Goal: Task Accomplishment & Management: Manage account settings

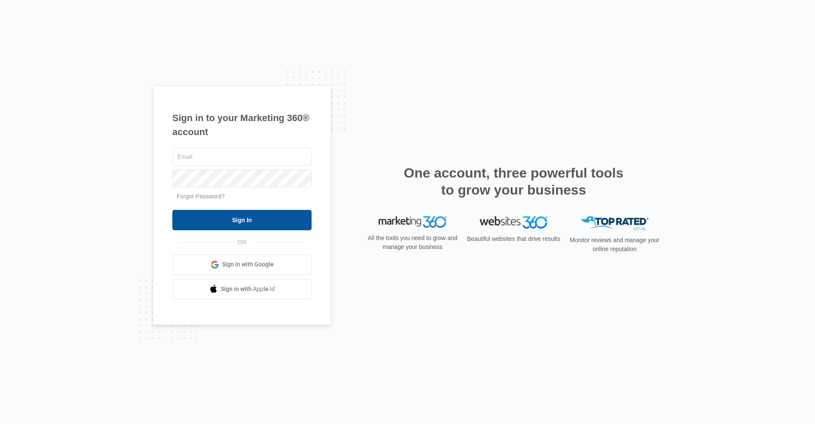
type input "[EMAIL_ADDRESS][DOMAIN_NAME]"
click at [242, 219] on input "Sign In" at bounding box center [241, 220] width 139 height 20
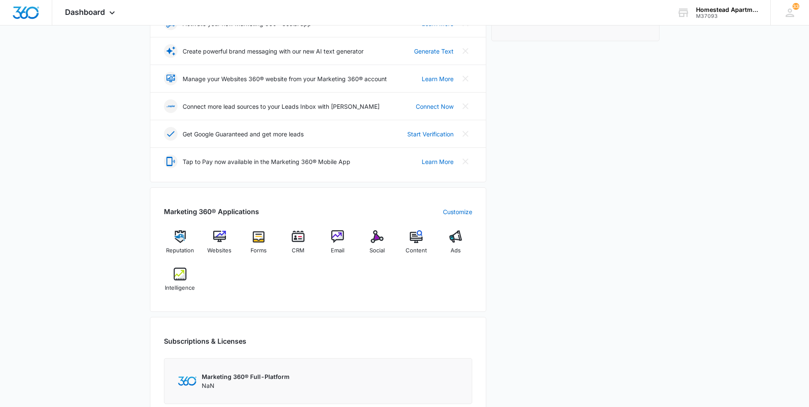
scroll to position [170, 0]
click at [300, 239] on img at bounding box center [298, 234] width 13 height 13
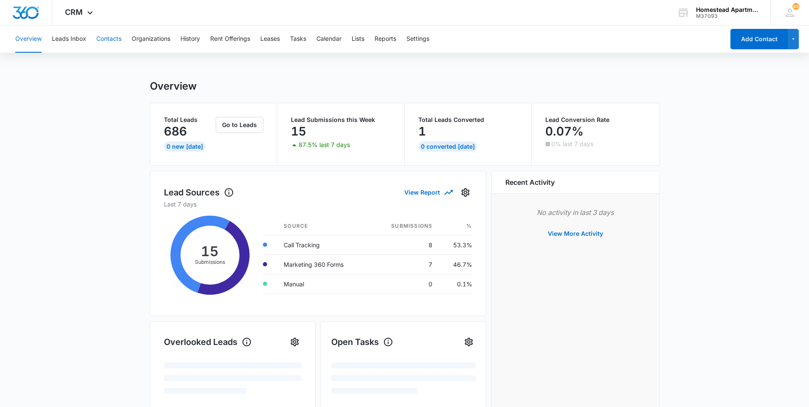
click at [115, 39] on button "Contacts" at bounding box center [108, 38] width 25 height 27
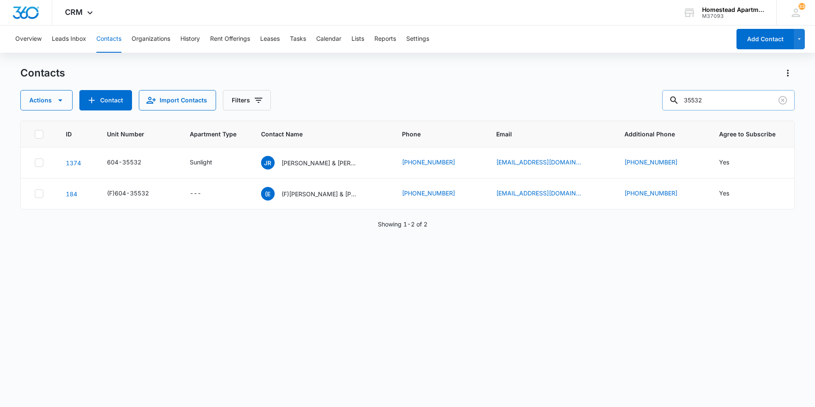
click at [714, 101] on input "35532" at bounding box center [728, 100] width 132 height 20
type input "36071"
click at [321, 161] on p "Iram Aragon & Kimberly Casias" at bounding box center [321, 162] width 76 height 9
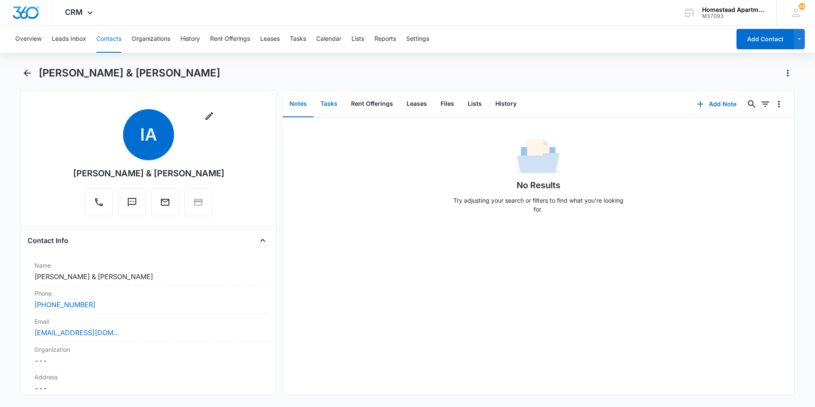
click at [326, 99] on button "Tasks" at bounding box center [329, 104] width 31 height 26
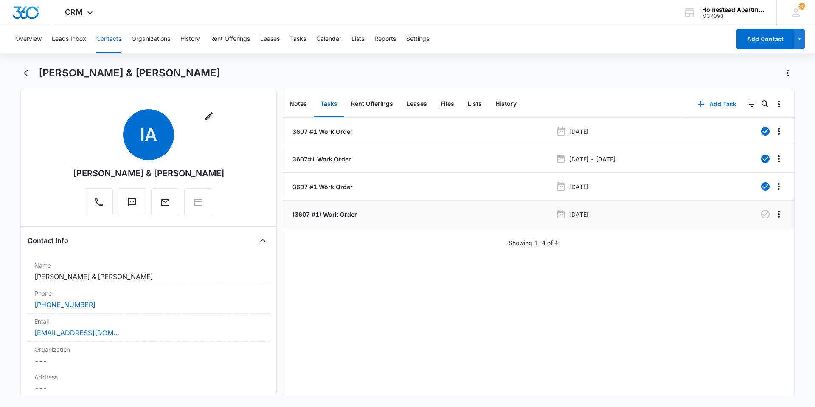
click at [333, 209] on li "(3607 #1) Work Order Oct 13, 2025" at bounding box center [538, 214] width 512 height 28
click at [328, 215] on p "(3607 #1) Work Order" at bounding box center [324, 214] width 66 height 9
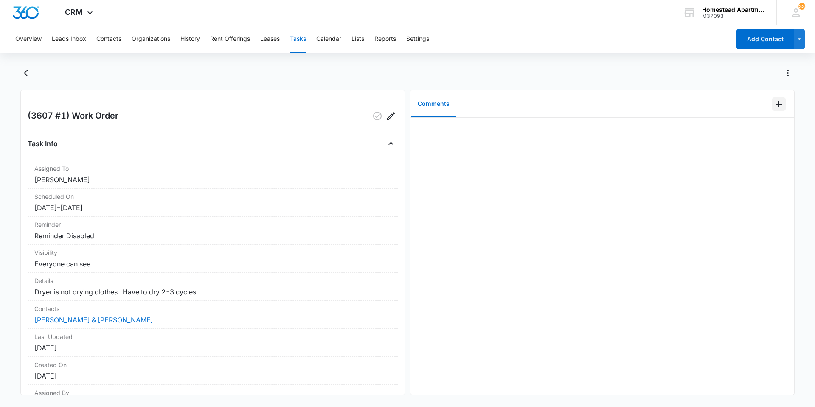
click at [775, 101] on icon "Add Comment" at bounding box center [779, 104] width 10 height 10
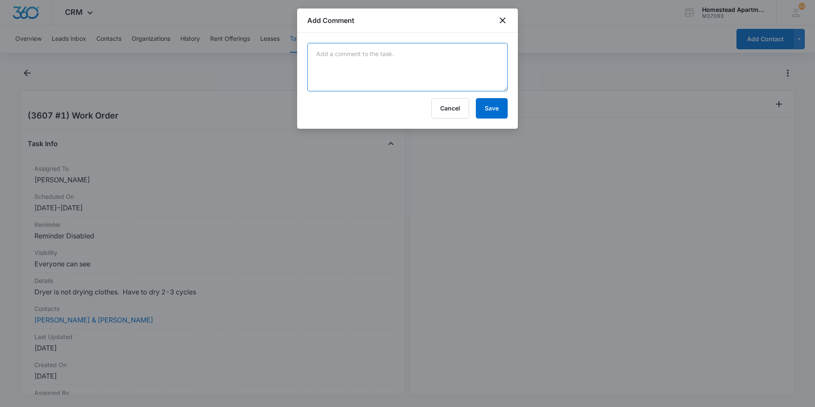
click at [352, 66] on textarea at bounding box center [407, 67] width 200 height 48
type textarea "Tenant called please check washer as well. Not going through the cycles."
click at [491, 109] on button "Save" at bounding box center [492, 108] width 32 height 20
